Goal: Check status: Check status

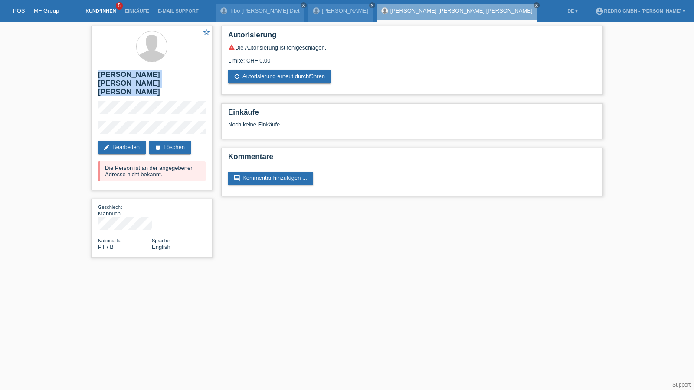
click at [103, 13] on link "Kund*innen" at bounding box center [100, 10] width 39 height 5
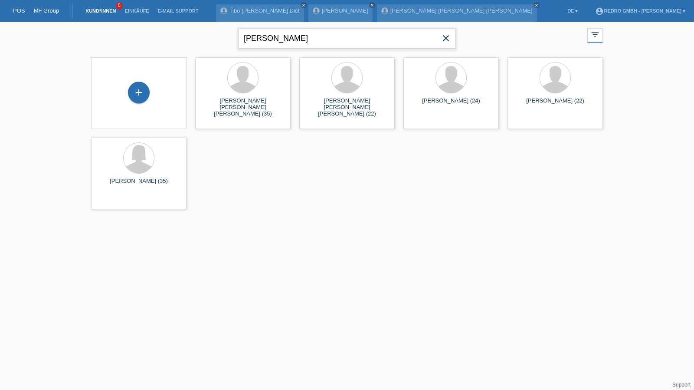
click at [303, 39] on input "Rebelo" at bounding box center [347, 38] width 217 height 20
click at [286, 41] on input "Rebelo" at bounding box center [347, 38] width 217 height 20
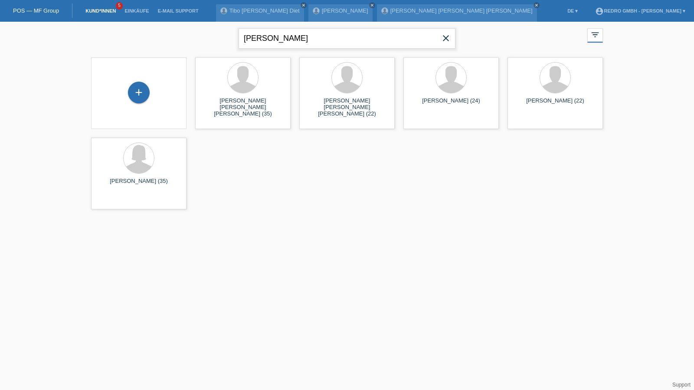
paste input "Barbar"
type input "Barbaro"
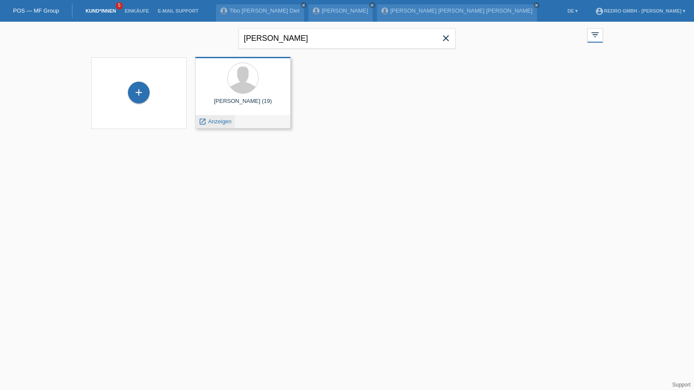
click at [218, 121] on span "Anzeigen" at bounding box center [219, 121] width 23 height 7
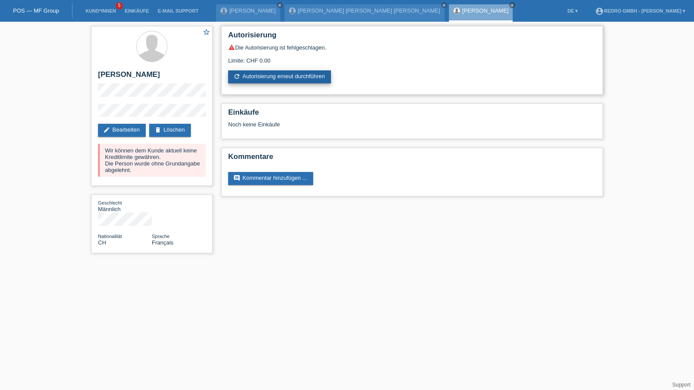
click at [289, 79] on link "refresh Autorisierung erneut durchführen" at bounding box center [279, 76] width 103 height 13
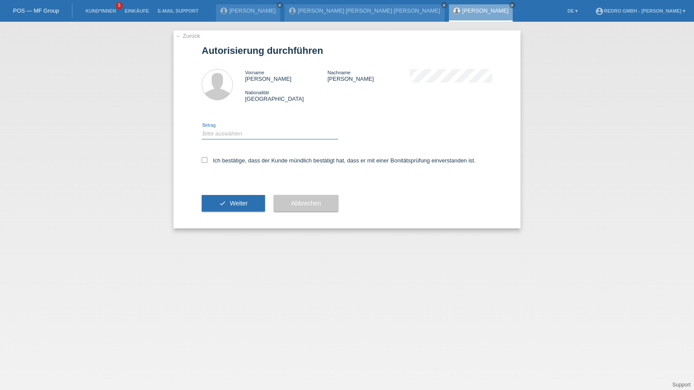
click at [243, 134] on select "Bitte auswählen CHF 1.00 - CHF 499.00 CHF 500.00 - CHF 1'999.00 CHF 2'000.00 - …" at bounding box center [270, 133] width 137 height 10
select select "1"
click at [202, 128] on select "Bitte auswählen CHF 1.00 - CHF 499.00 CHF 500.00 - CHF 1'999.00 CHF 2'000.00 - …" at bounding box center [270, 133] width 137 height 10
click at [220, 161] on label "Ich bestätige, dass der Kunde mündlich bestätigt hat, dass er mit einer Bonität…" at bounding box center [339, 160] width 274 height 7
click at [207, 161] on input "Ich bestätige, dass der Kunde mündlich bestätigt hat, dass er mit einer Bonität…" at bounding box center [205, 160] width 6 height 6
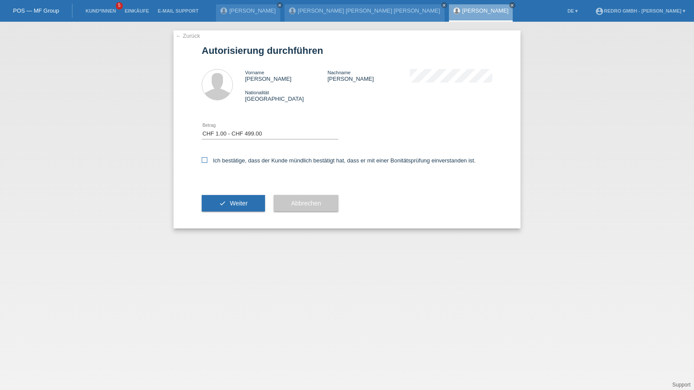
checkbox input "true"
click at [224, 212] on div "check Weiter" at bounding box center [233, 203] width 63 height 50
click at [227, 204] on button "check Weiter" at bounding box center [233, 203] width 63 height 16
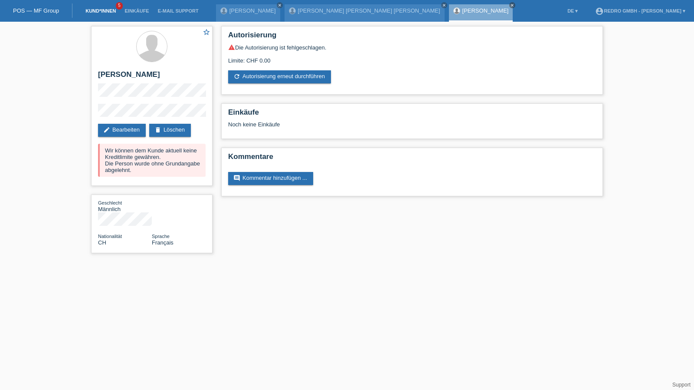
click at [89, 12] on link "Kund*innen" at bounding box center [100, 10] width 39 height 5
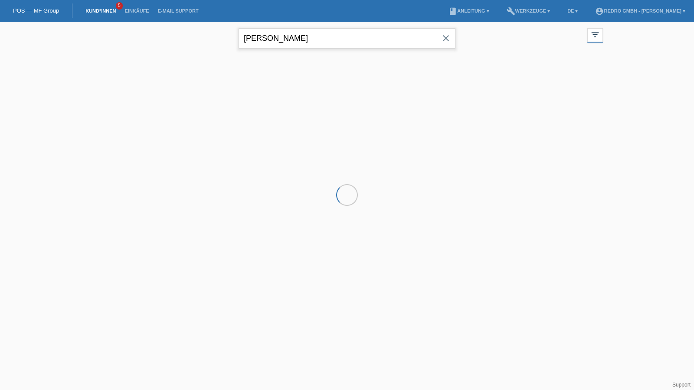
click at [298, 46] on input "[PERSON_NAME]" at bounding box center [347, 38] width 217 height 20
click at [298, 46] on input "Barbaro" at bounding box center [347, 38] width 217 height 20
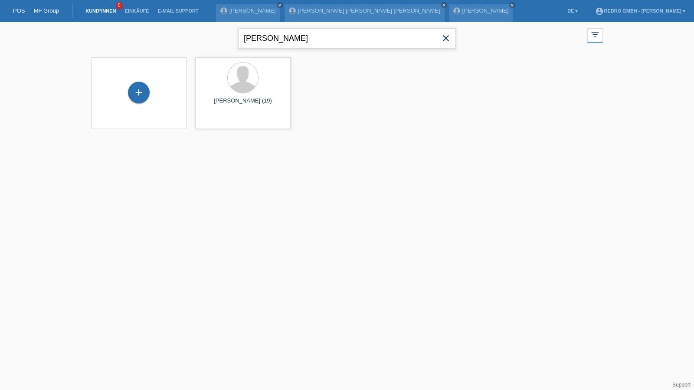
type input "macura"
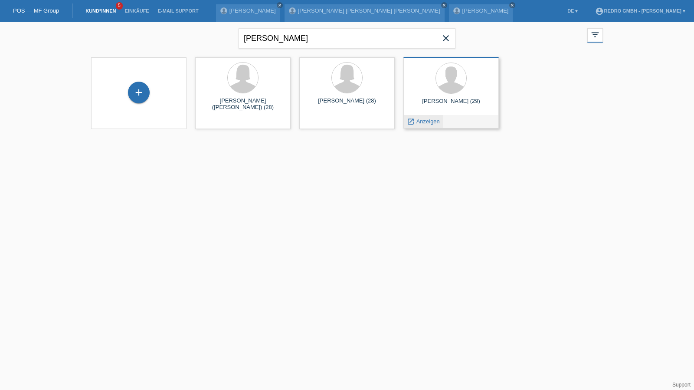
click at [423, 119] on span "Anzeigen" at bounding box center [427, 121] width 23 height 7
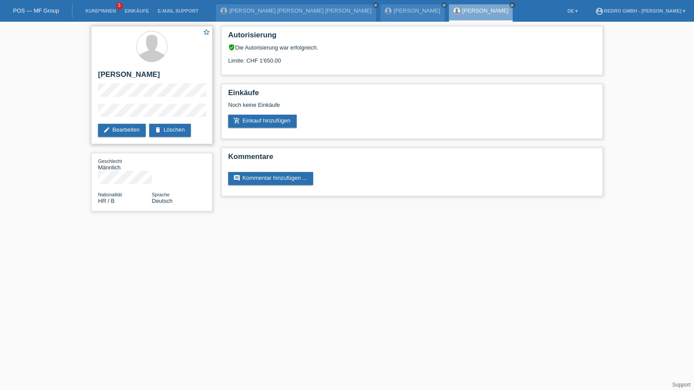
click at [115, 72] on h2 "[PERSON_NAME]" at bounding box center [152, 76] width 108 height 13
copy div "[PERSON_NAME]"
click at [97, 115] on div "star_border [PERSON_NAME] edit Bearbeiten delete Löschen" at bounding box center [151, 85] width 121 height 118
